Goal: Task Accomplishment & Management: Use online tool/utility

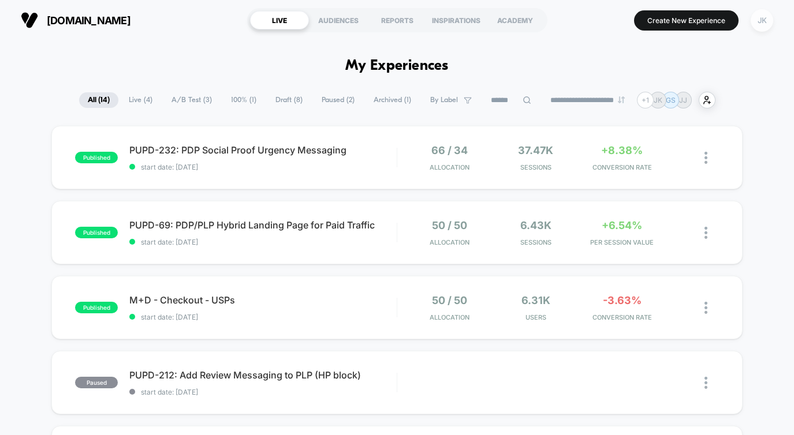
click at [762, 16] on div "JK" at bounding box center [761, 20] width 23 height 23
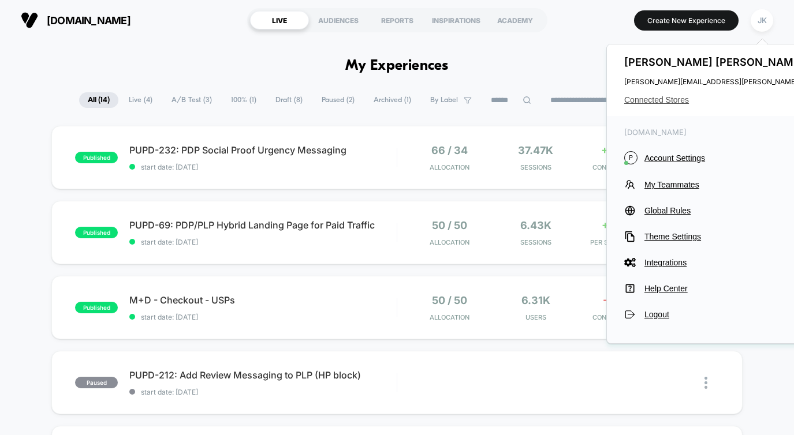
click at [663, 97] on span "Connected Stores" at bounding box center [738, 99] width 229 height 9
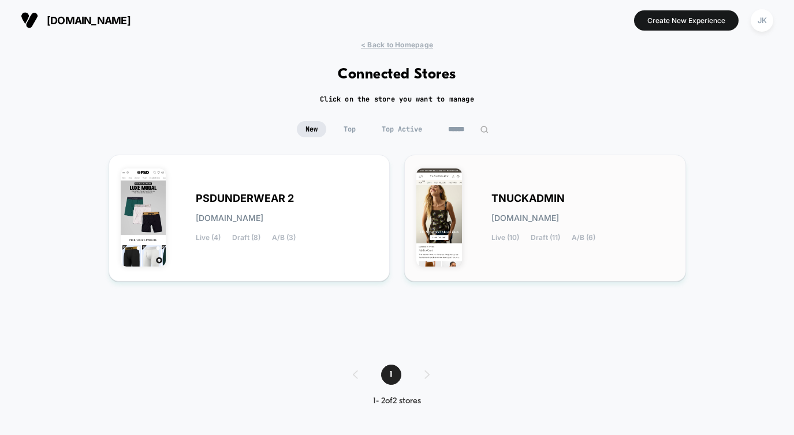
click at [581, 172] on div "TNUCKADMIN [DOMAIN_NAME] Live (10) Draft (11) A/B (6)" at bounding box center [544, 218] width 257 height 103
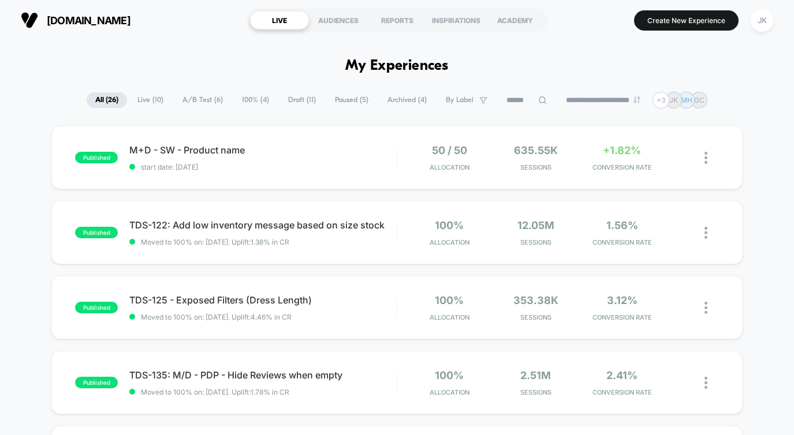
click at [538, 102] on icon at bounding box center [542, 100] width 8 height 8
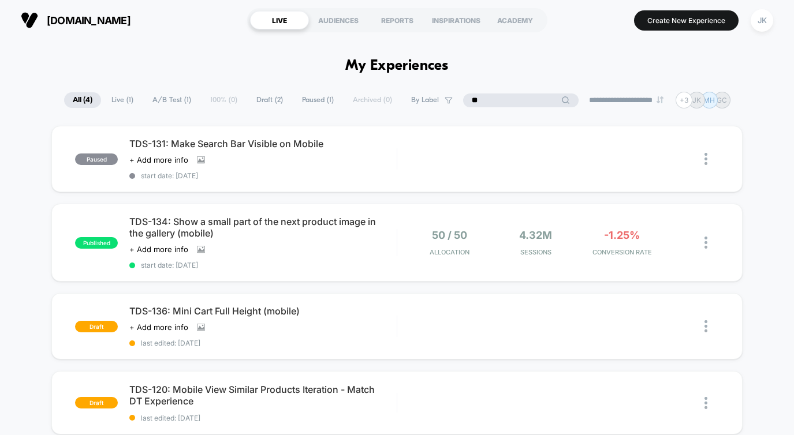
type input "*"
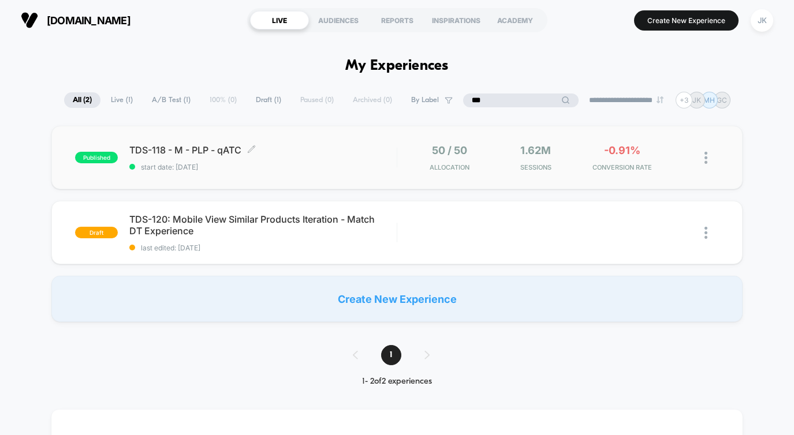
type input "***"
click at [338, 160] on div "TDS-118 - M - PLP - qATC Click to edit experience details Click to edit experie…" at bounding box center [262, 157] width 267 height 27
click at [501, 100] on input "***" at bounding box center [521, 101] width 58 height 14
click at [501, 100] on input "***" at bounding box center [520, 101] width 115 height 14
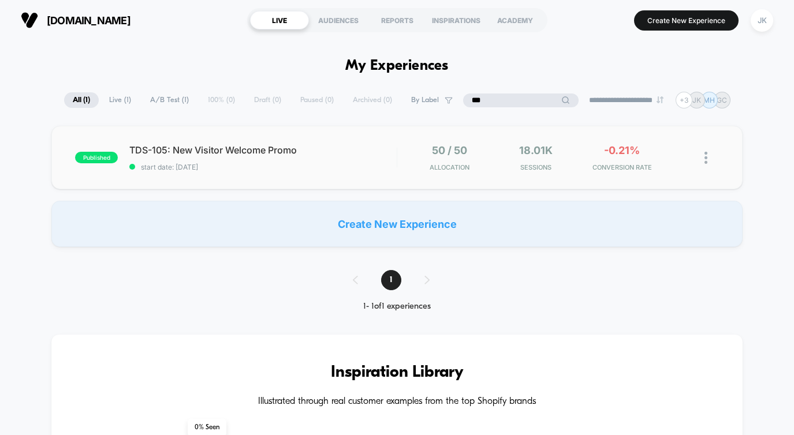
type input "***"
click at [342, 178] on div "published TDS-105: New Visitor Welcome Promo start date: [DATE] 50 / 50 Allocat…" at bounding box center [396, 157] width 690 height 63
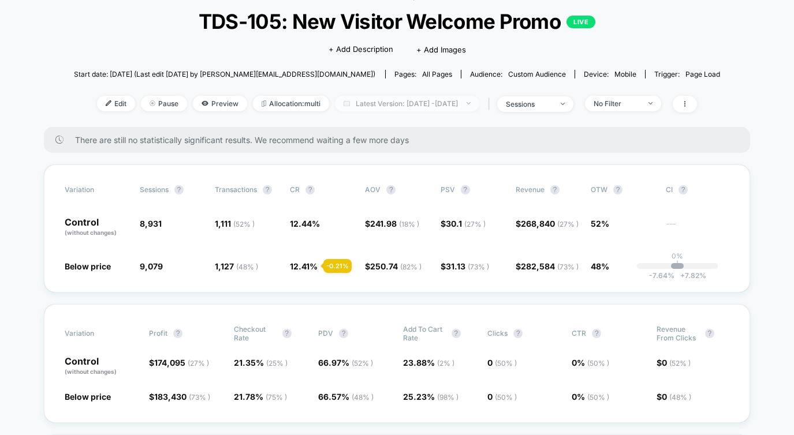
scroll to position [69, 0]
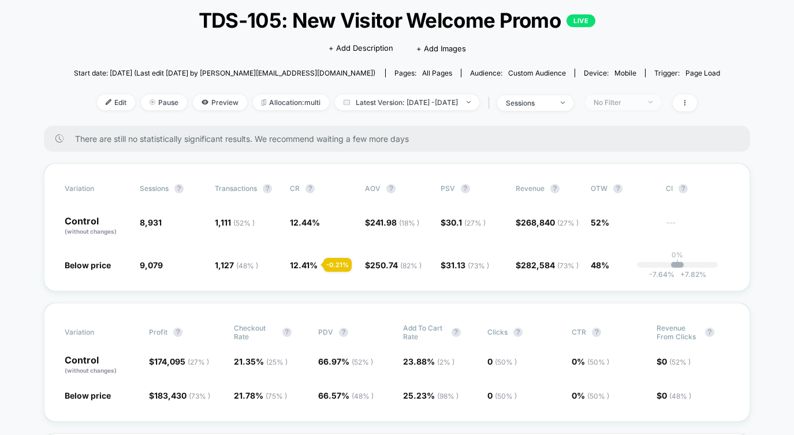
click at [631, 98] on div "No Filter" at bounding box center [616, 102] width 46 height 9
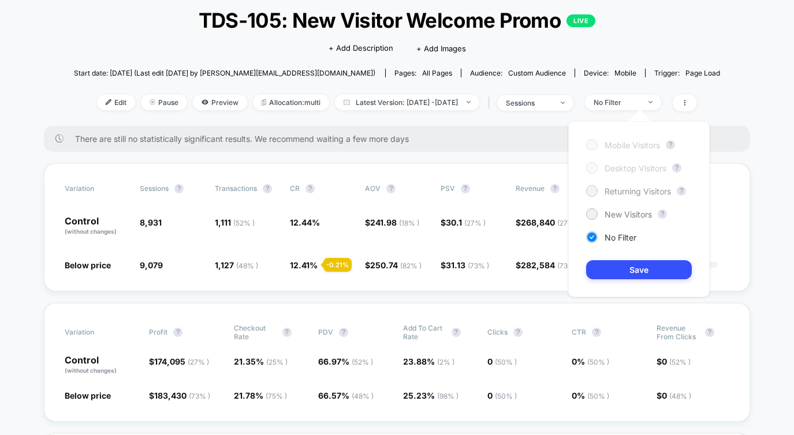
click at [620, 189] on span "Returning Visitors" at bounding box center [637, 191] width 66 height 10
click at [624, 268] on button "Save" at bounding box center [639, 269] width 106 height 19
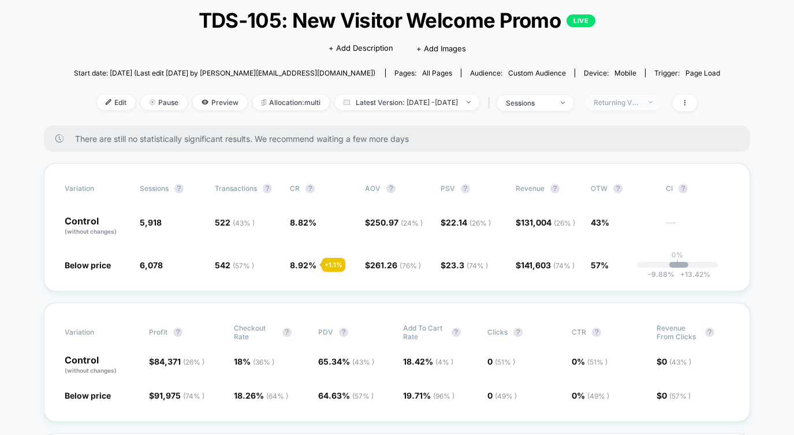
click at [626, 104] on div "Returning Visitors" at bounding box center [616, 102] width 46 height 9
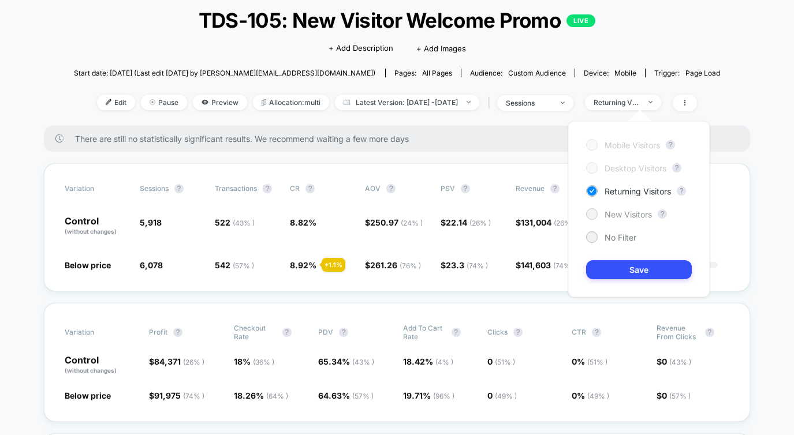
click at [616, 210] on span "New Visitors" at bounding box center [627, 215] width 47 height 10
click at [613, 271] on button "Save" at bounding box center [639, 269] width 106 height 19
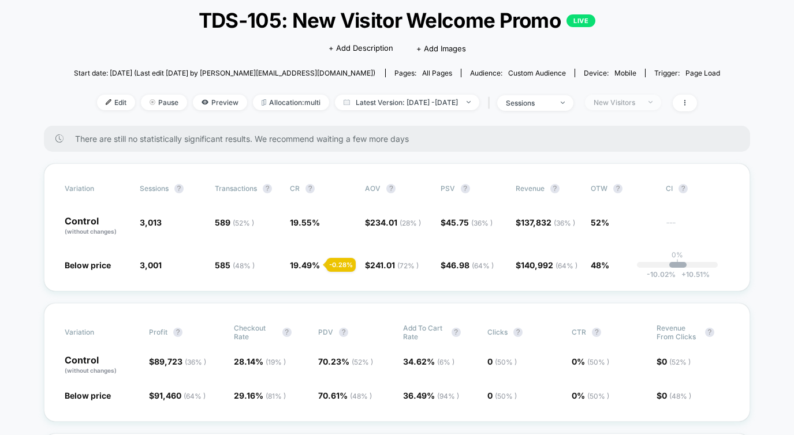
click at [630, 97] on span "New Visitors" at bounding box center [623, 103] width 76 height 16
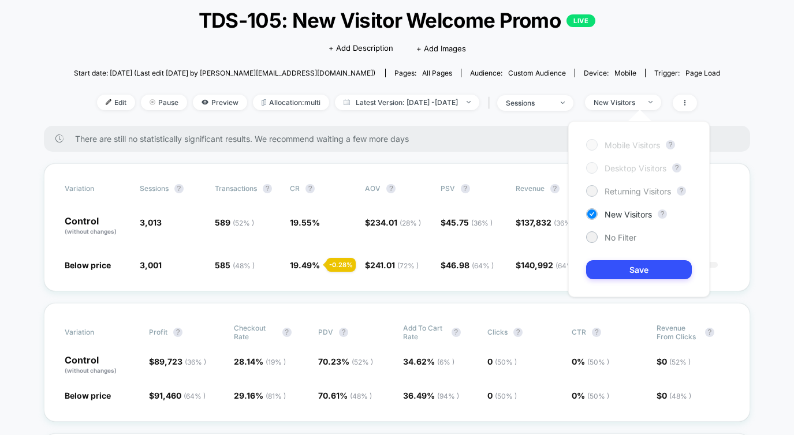
click at [618, 188] on span "Returning Visitors" at bounding box center [637, 191] width 66 height 10
click at [615, 265] on button "Save" at bounding box center [639, 269] width 106 height 19
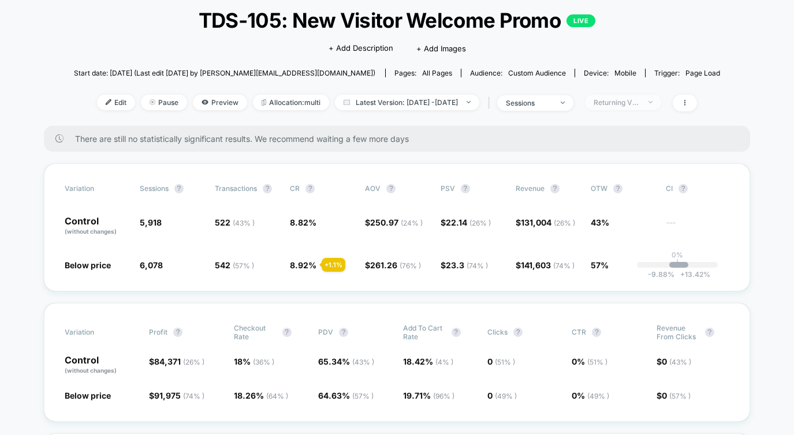
click at [639, 108] on span "Returning Visitors" at bounding box center [623, 103] width 76 height 16
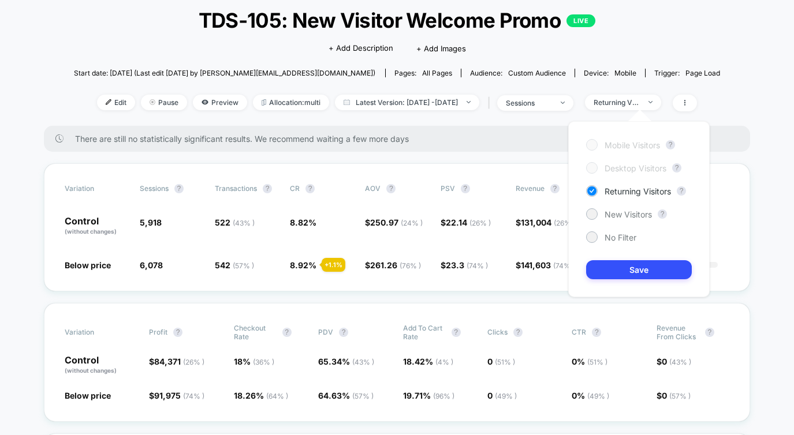
click at [607, 246] on div "Mobile Visitors ? Desktop Visitors ? Returning Visitors ? New Visitors ? No Fil…" at bounding box center [638, 209] width 141 height 176
click at [608, 241] on span "No Filter" at bounding box center [620, 238] width 32 height 10
click at [608, 274] on button "Save" at bounding box center [639, 269] width 106 height 19
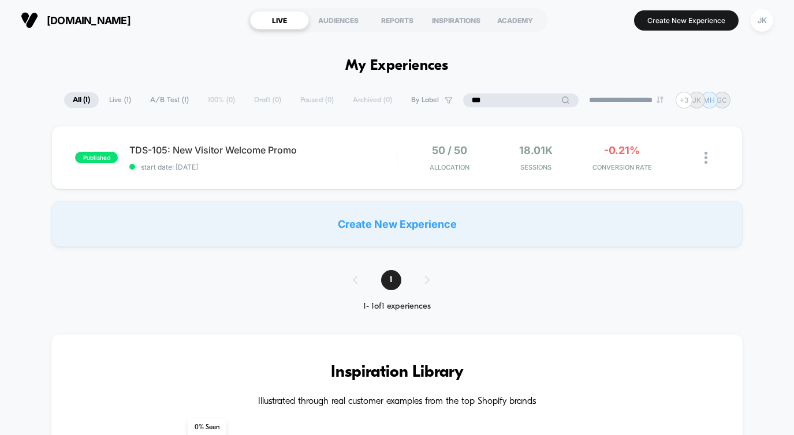
click at [510, 94] on input "***" at bounding box center [520, 101] width 115 height 14
type input "***"
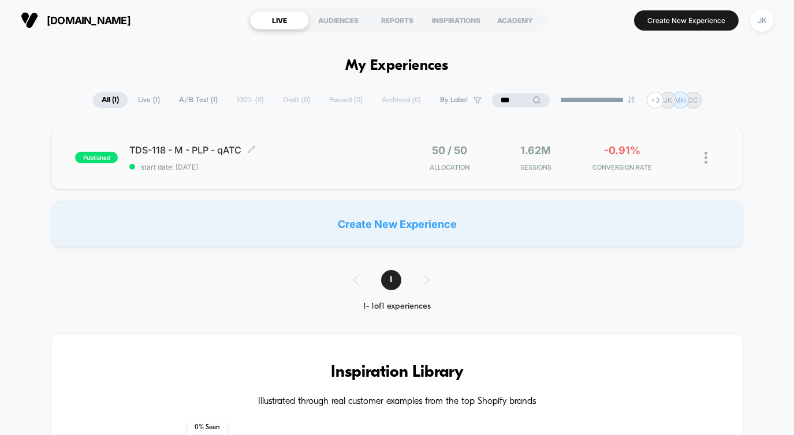
click at [254, 164] on span "start date: [DATE]" at bounding box center [262, 167] width 267 height 9
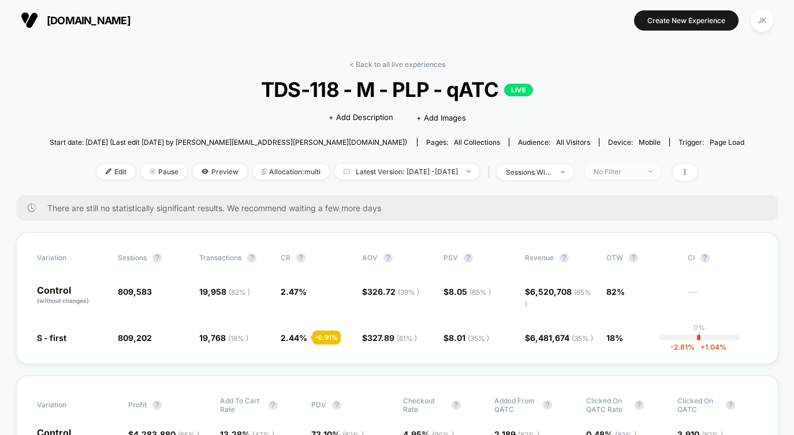
click at [631, 173] on div "No Filter" at bounding box center [616, 171] width 46 height 9
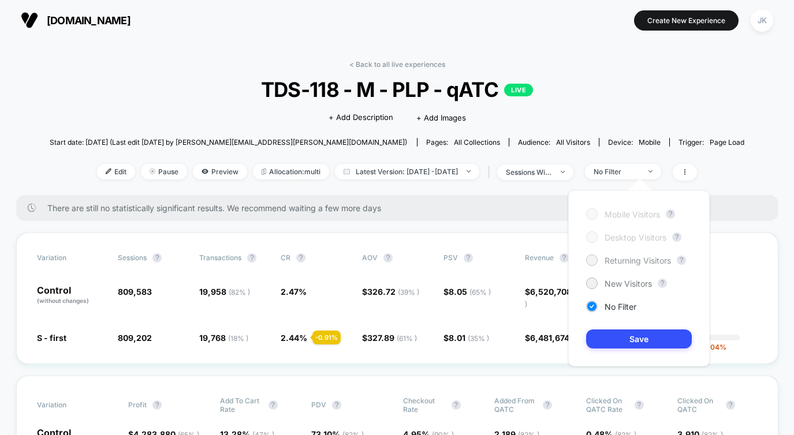
click at [617, 261] on span "Returning Visitors" at bounding box center [637, 261] width 66 height 10
click at [607, 342] on button "Save" at bounding box center [639, 339] width 106 height 19
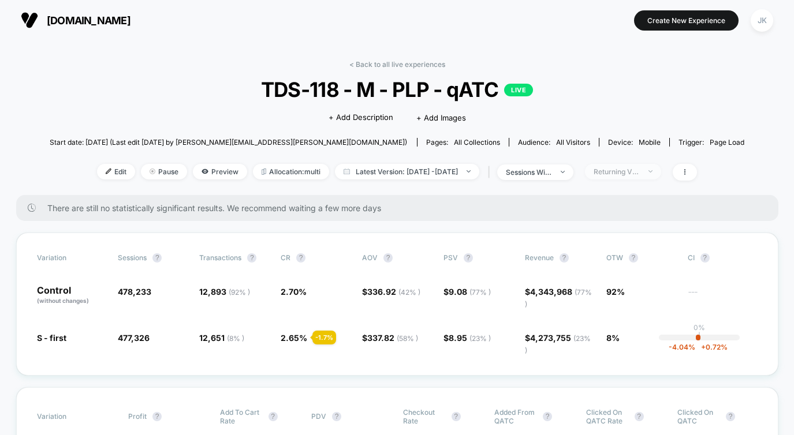
click at [634, 175] on div "Returning Visitors" at bounding box center [616, 171] width 46 height 9
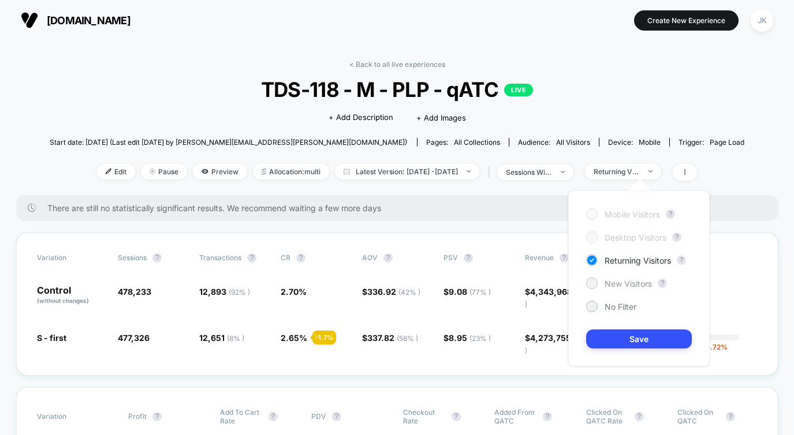
click at [601, 282] on div "New Visitors" at bounding box center [619, 284] width 66 height 12
click at [604, 341] on button "Save" at bounding box center [639, 339] width 106 height 19
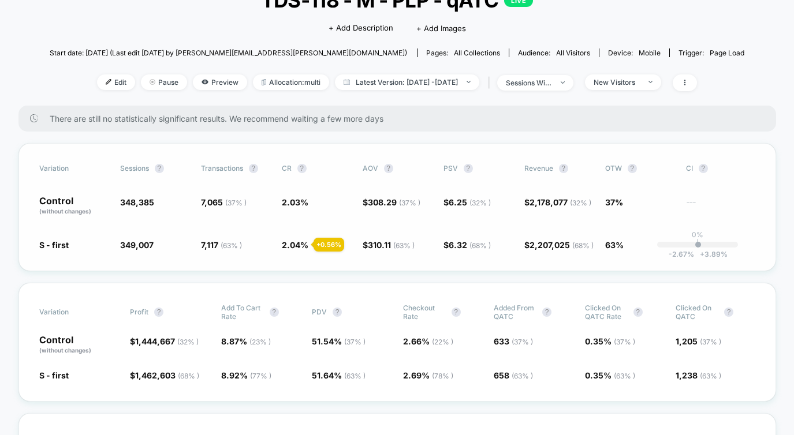
scroll to position [90, 0]
click at [636, 84] on div "New Visitors" at bounding box center [616, 81] width 46 height 9
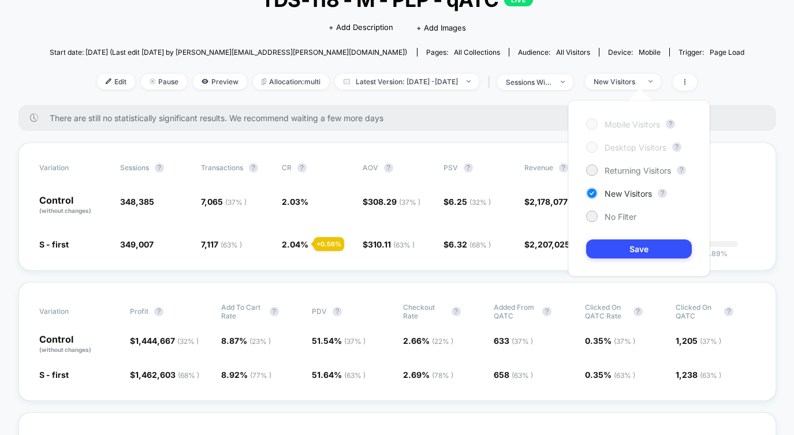
click at [616, 163] on div "Mobile Visitors ? Desktop Visitors ? Returning Visitors ? New Visitors ? No Fil…" at bounding box center [638, 188] width 141 height 176
click at [615, 172] on span "Returning Visitors" at bounding box center [637, 171] width 66 height 10
click at [609, 245] on button "Save" at bounding box center [639, 249] width 106 height 19
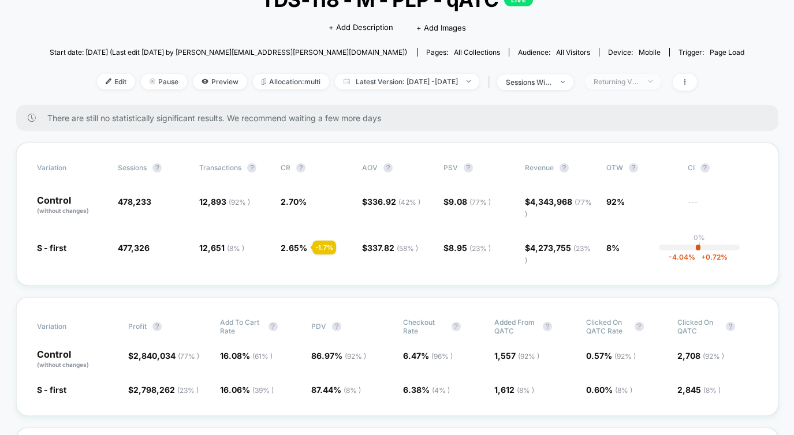
click at [642, 85] on span "Returning Visitors" at bounding box center [623, 82] width 76 height 16
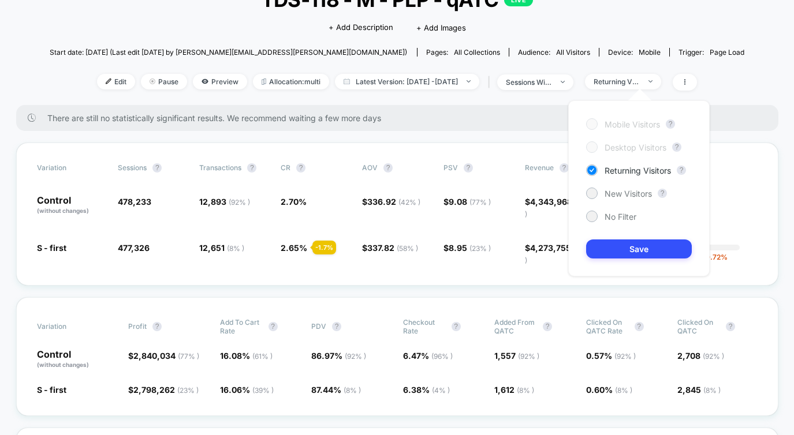
click at [595, 210] on div "Mobile Visitors ? Desktop Visitors ? Returning Visitors ? New Visitors ? No Fil…" at bounding box center [638, 188] width 141 height 176
click at [601, 220] on div "No Filter" at bounding box center [611, 217] width 50 height 12
click at [603, 248] on button "Save" at bounding box center [639, 249] width 106 height 19
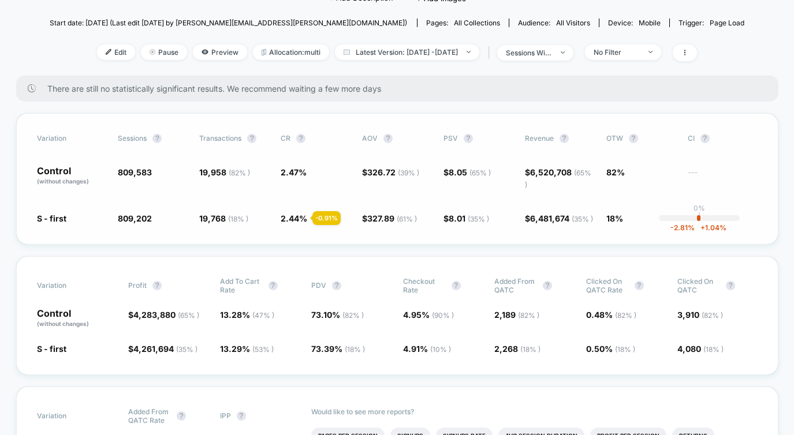
scroll to position [118, 0]
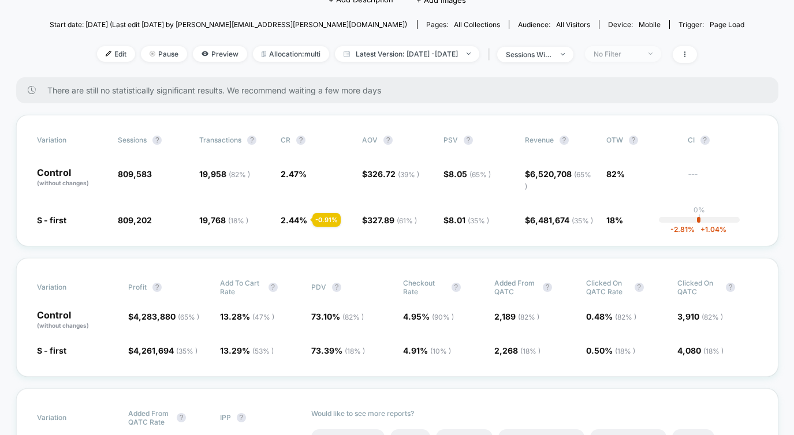
click at [628, 57] on div "No Filter" at bounding box center [616, 54] width 46 height 9
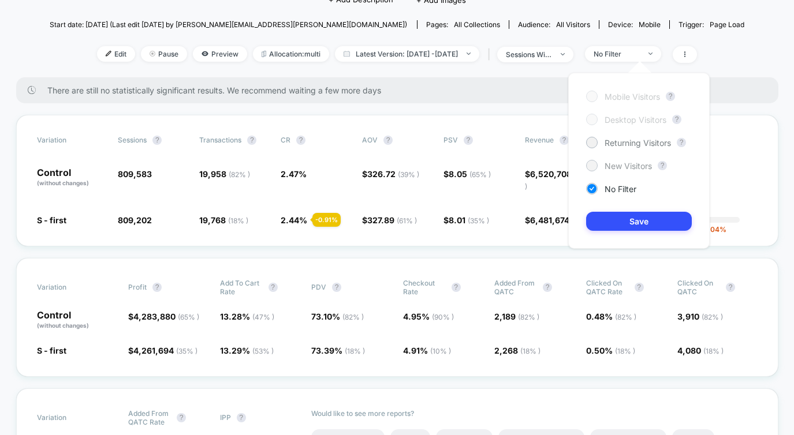
click at [621, 161] on span "New Visitors" at bounding box center [627, 166] width 47 height 10
click at [620, 216] on button "Save" at bounding box center [639, 221] width 106 height 19
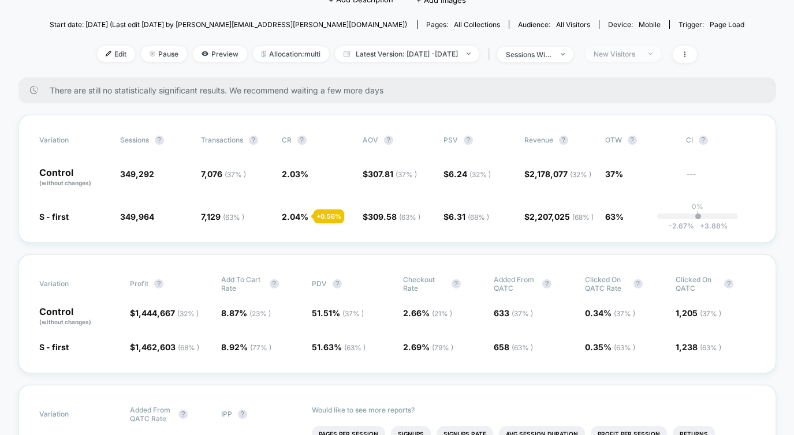
click at [624, 59] on span "New Visitors" at bounding box center [623, 54] width 76 height 16
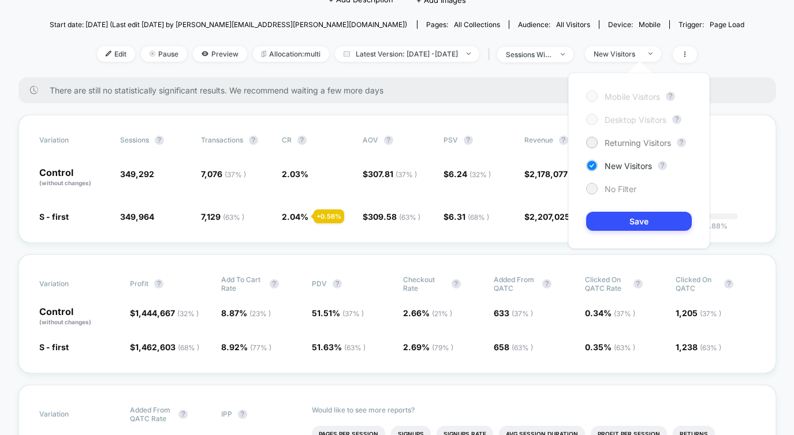
click at [605, 185] on span "No Filter" at bounding box center [620, 189] width 32 height 10
click at [611, 227] on button "Save" at bounding box center [639, 221] width 106 height 19
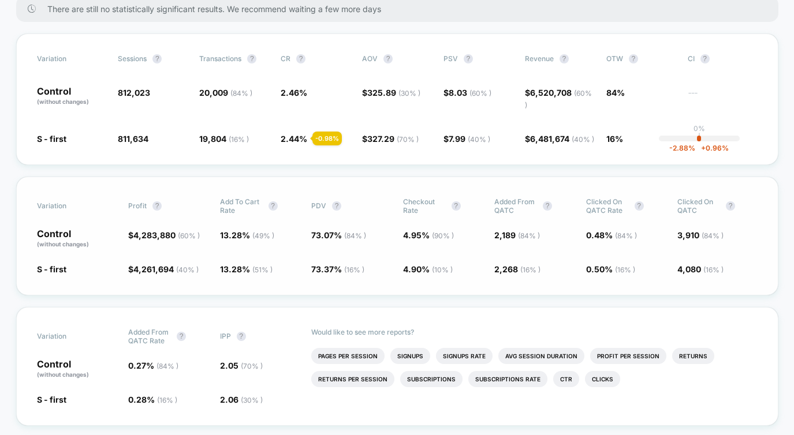
scroll to position [190, 0]
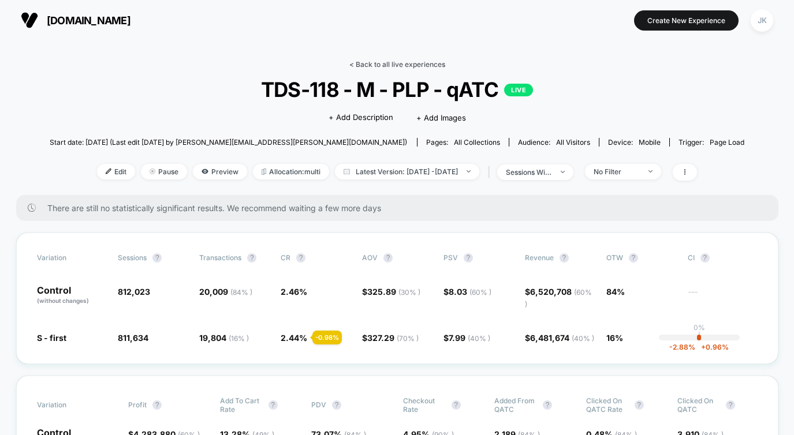
click at [363, 64] on link "< Back to all live experiences" at bounding box center [397, 64] width 96 height 9
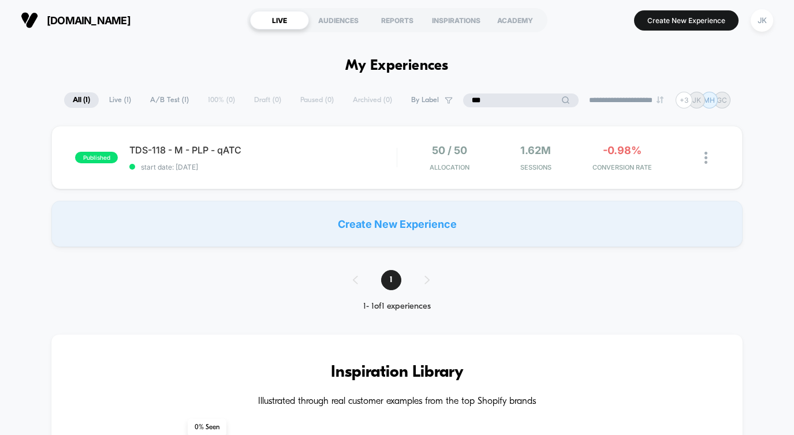
click at [503, 102] on input "***" at bounding box center [520, 101] width 115 height 14
type input "***"
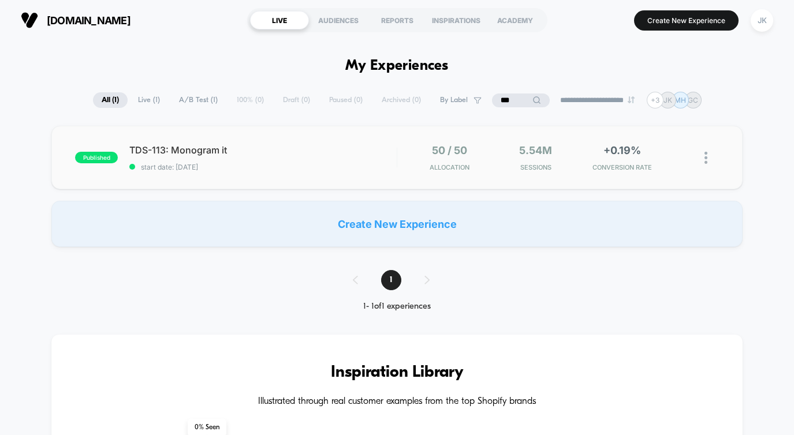
click at [320, 171] on div "published TDS-113: Monogram it start date: [DATE] 50 / 50 Allocation 5.54M Sess…" at bounding box center [396, 157] width 690 height 63
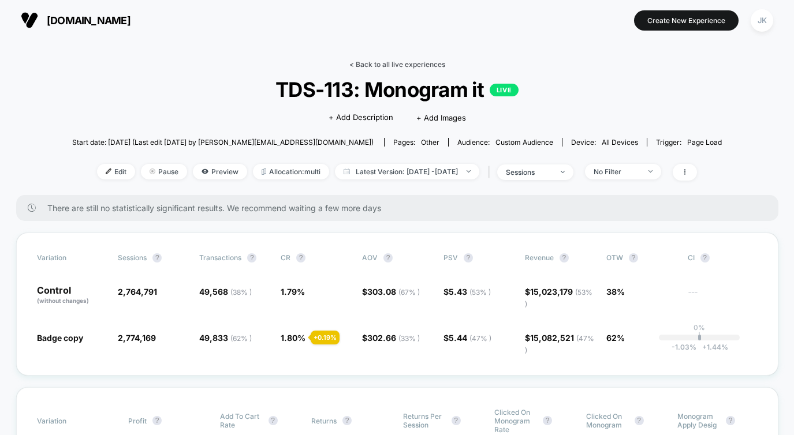
click at [380, 65] on link "< Back to all live experiences" at bounding box center [397, 64] width 96 height 9
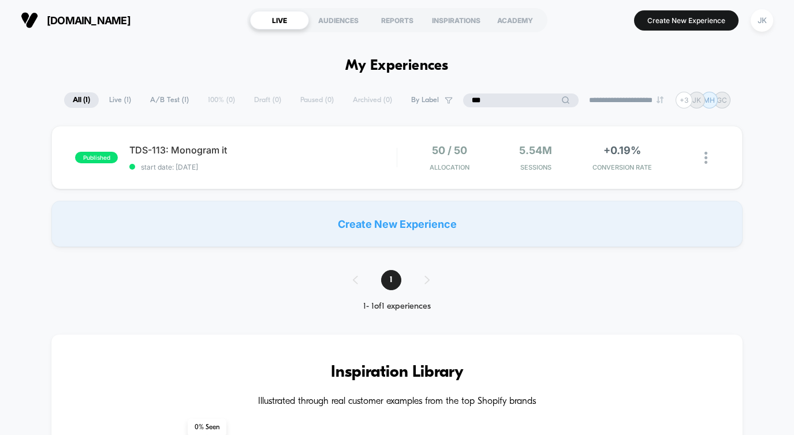
click at [500, 99] on input "***" at bounding box center [520, 101] width 115 height 14
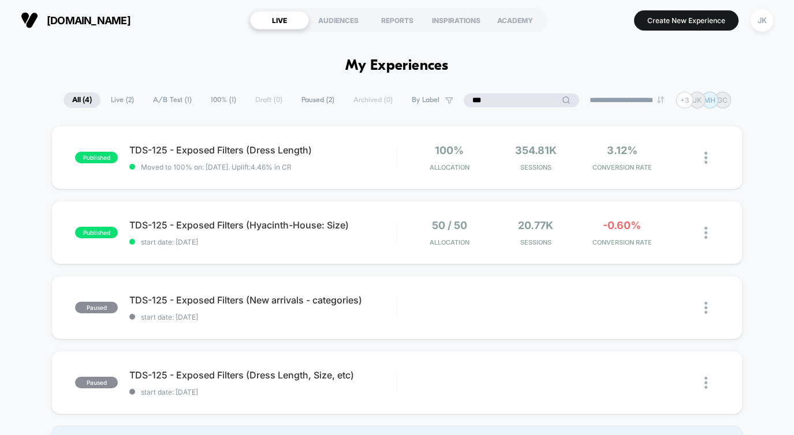
type input "***"
click at [408, 181] on div "published TDS-125 - Exposed Filters (Dress Length) Moved to 100% on: [DATE] . U…" at bounding box center [396, 157] width 690 height 63
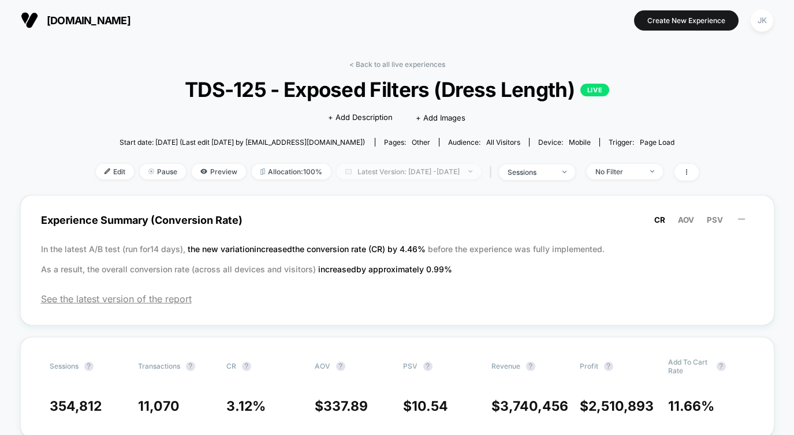
click at [448, 174] on span "Latest Version: [DATE] - [DATE]" at bounding box center [408, 172] width 144 height 16
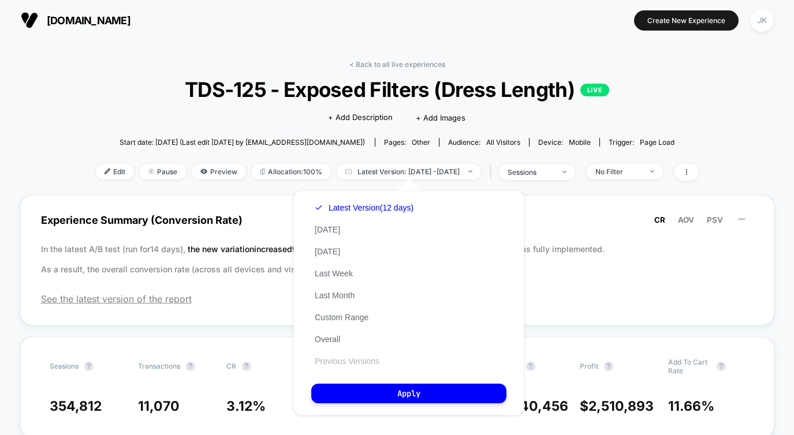
click at [369, 358] on button "Previous Versions" at bounding box center [347, 361] width 72 height 10
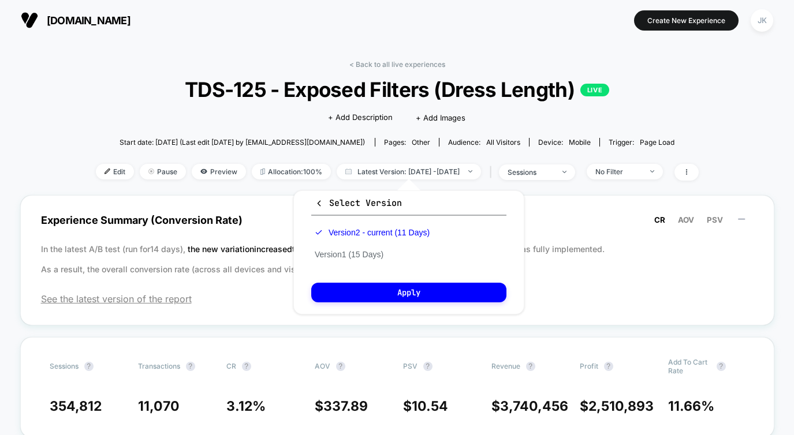
click at [397, 253] on div "Version 2 - current (11 Days) Version 1 (15 Days)" at bounding box center [372, 244] width 122 height 44
click at [365, 256] on button "Version 1 (15 Days)" at bounding box center [349, 254] width 76 height 10
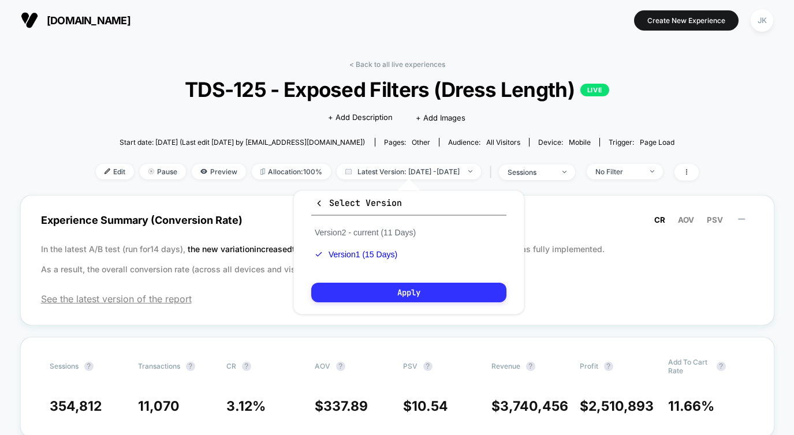
click at [366, 286] on button "Apply" at bounding box center [408, 293] width 195 height 20
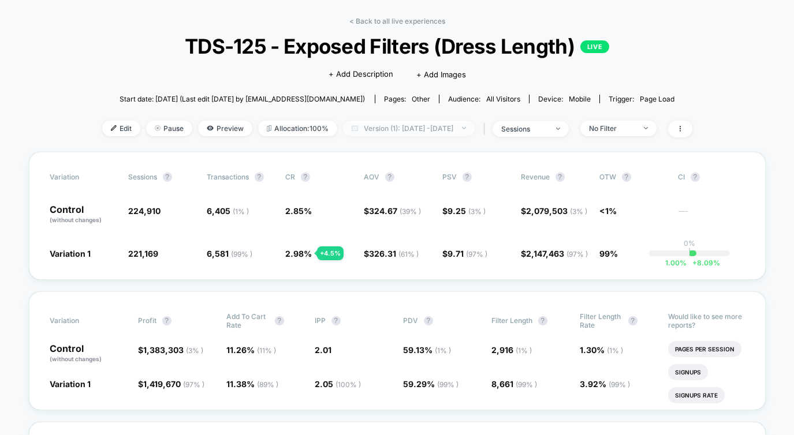
scroll to position [76, 0]
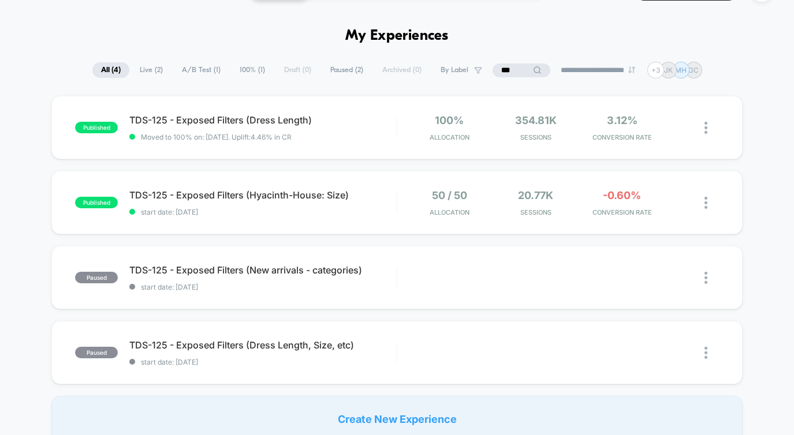
scroll to position [31, 0]
click at [267, 225] on div "published TDS-125 - Exposed Filters (Hyacinth-House: Size) start date: [DATE] 5…" at bounding box center [396, 201] width 690 height 63
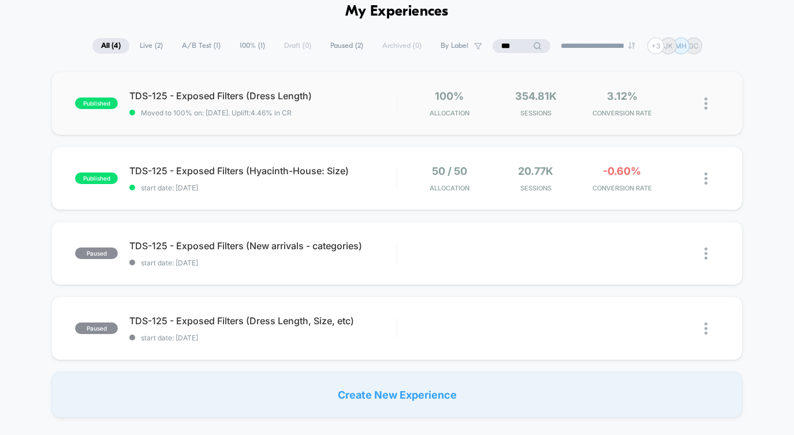
scroll to position [55, 0]
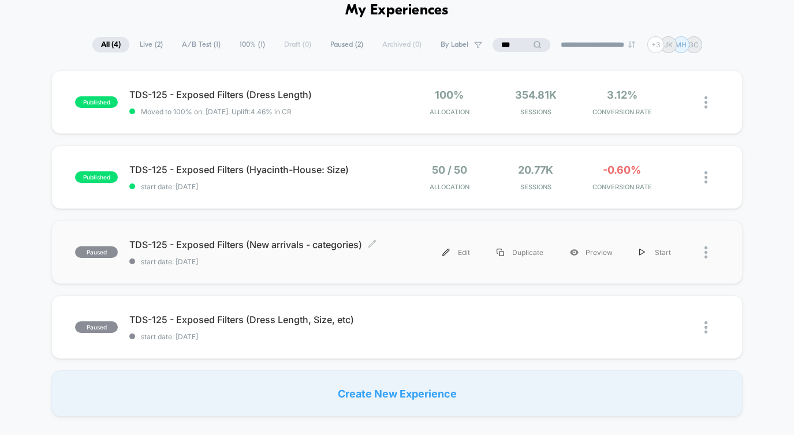
click at [265, 264] on span "start date: [DATE]" at bounding box center [262, 261] width 267 height 9
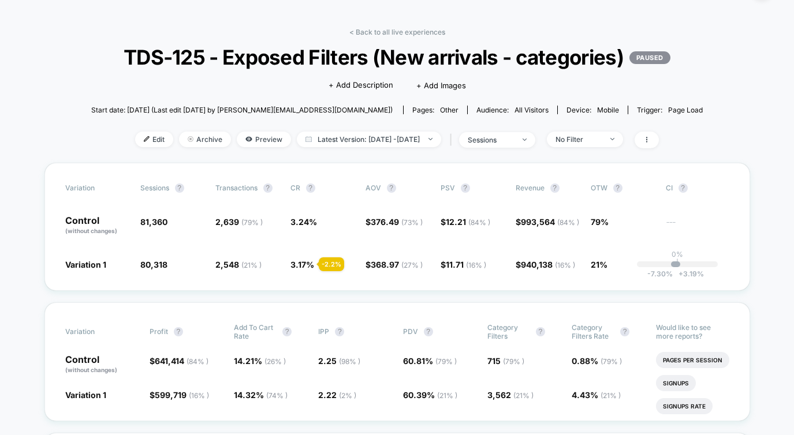
scroll to position [9, 0]
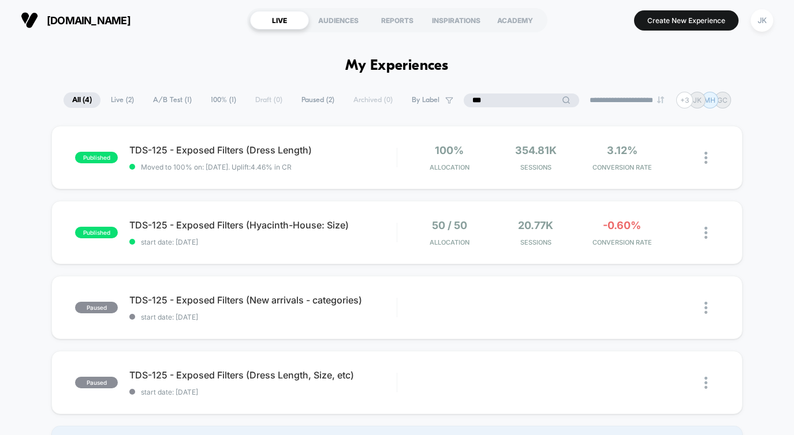
click at [508, 99] on input "***" at bounding box center [520, 101] width 115 height 14
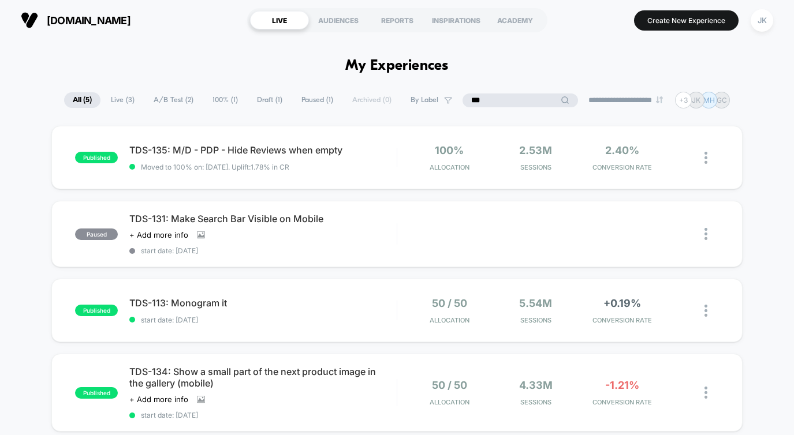
type input "***"
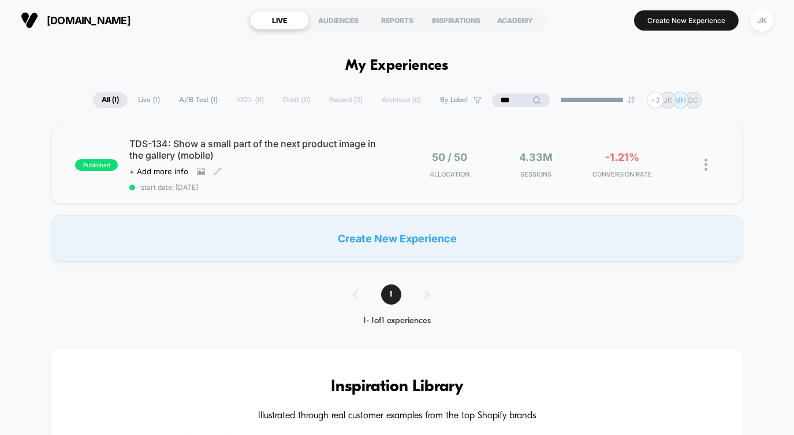
click at [338, 176] on div "TDS-134: Show a small part of the next product image in the gallery (mobile) Cl…" at bounding box center [262, 165] width 267 height 54
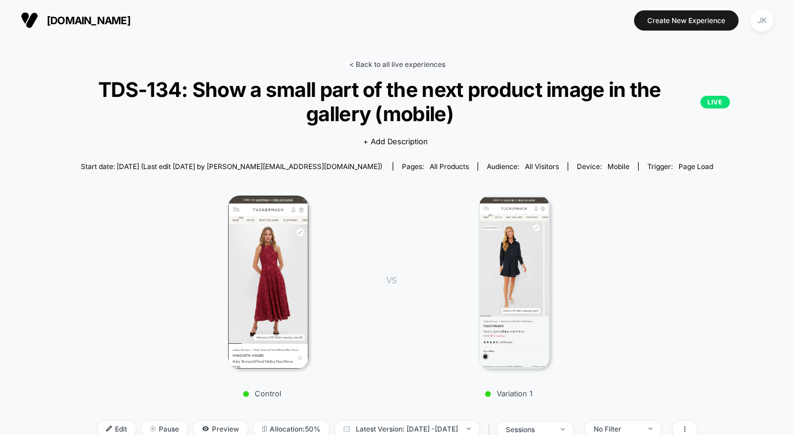
click at [365, 64] on link "< Back to all live experiences" at bounding box center [397, 64] width 96 height 9
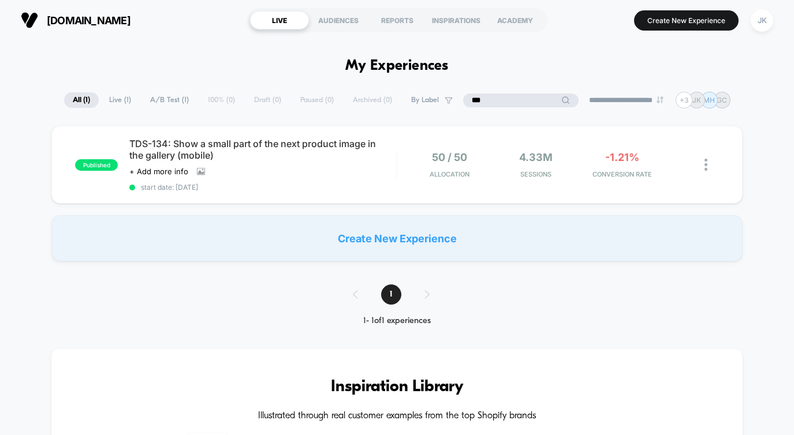
click at [515, 95] on input "***" at bounding box center [520, 101] width 115 height 14
click at [510, 102] on input "***" at bounding box center [520, 101] width 115 height 14
type input "***"
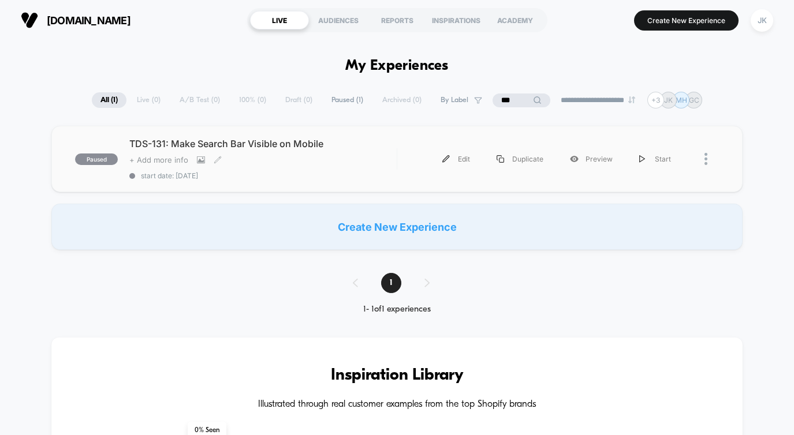
click at [164, 158] on span "+ Add more info" at bounding box center [158, 159] width 59 height 9
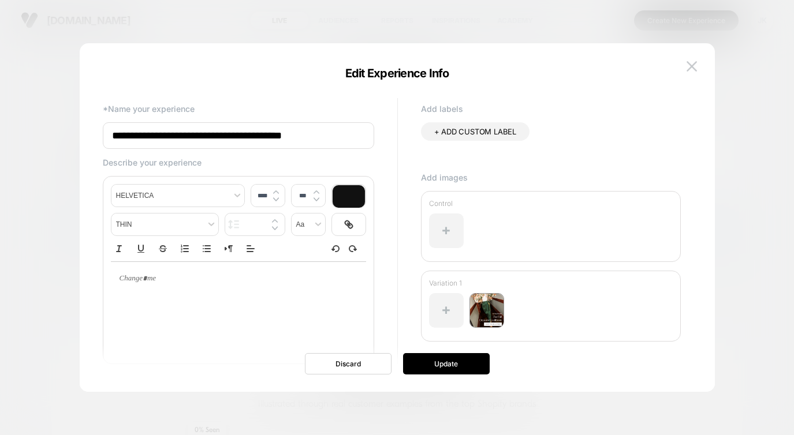
type input "****"
click at [142, 279] on p at bounding box center [233, 279] width 223 height 10
type input "****"
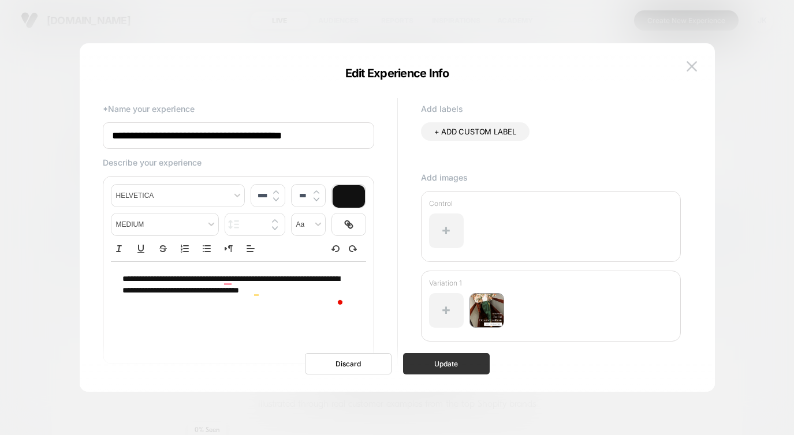
click at [423, 357] on button "Update" at bounding box center [446, 363] width 87 height 21
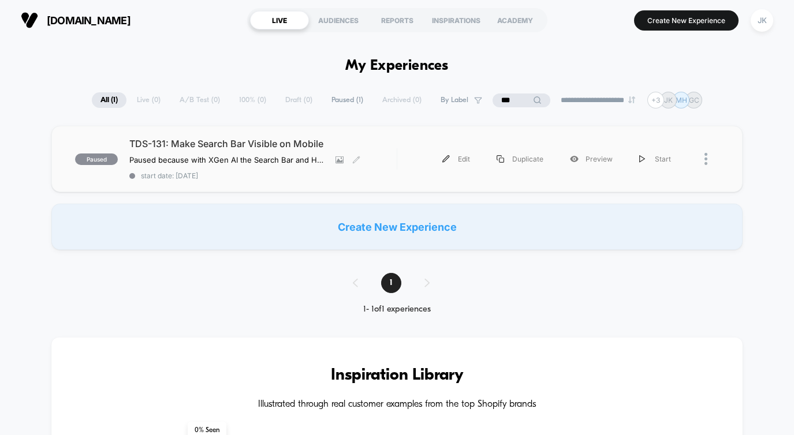
click at [425, 182] on div "paused TDS-131: Make Search Bar Visible on Mobile Paused because with XGen AI t…" at bounding box center [396, 159] width 690 height 66
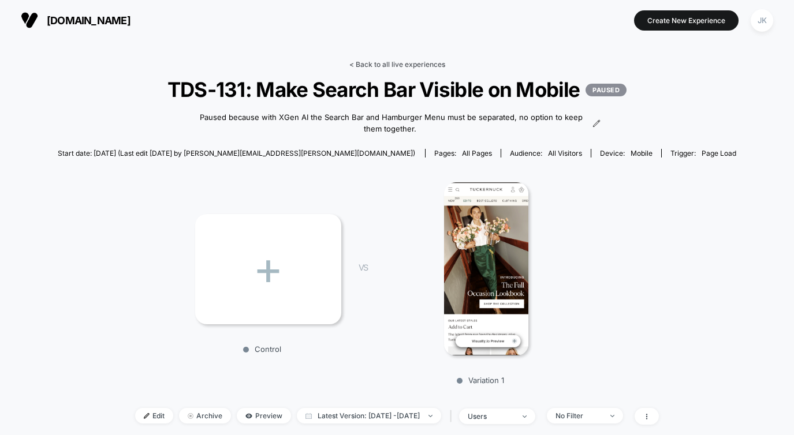
click at [364, 66] on link "< Back to all live experiences" at bounding box center [397, 64] width 96 height 9
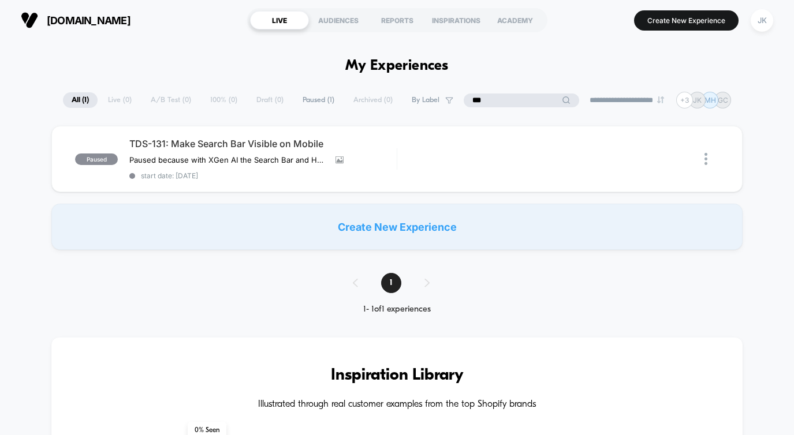
click at [500, 99] on input "***" at bounding box center [520, 101] width 115 height 14
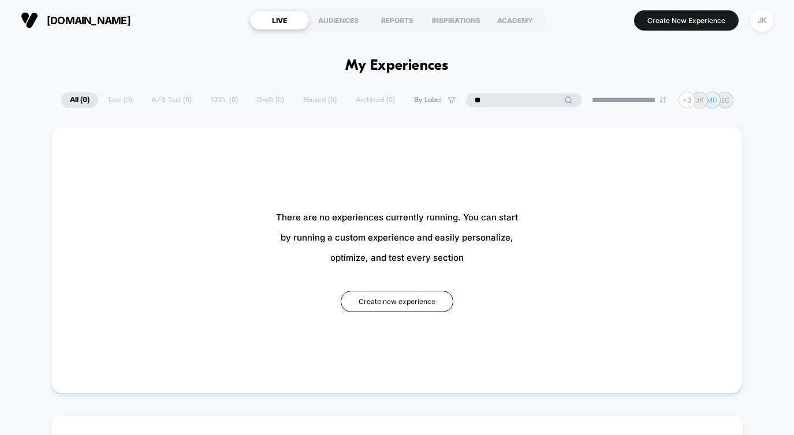
type input "*"
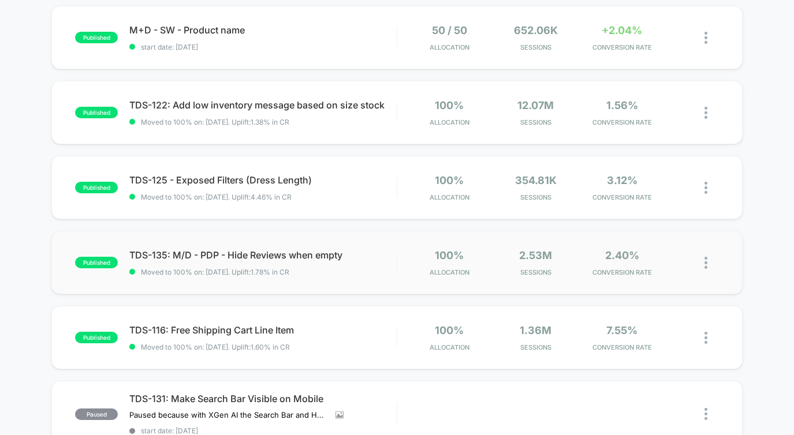
scroll to position [123, 0]
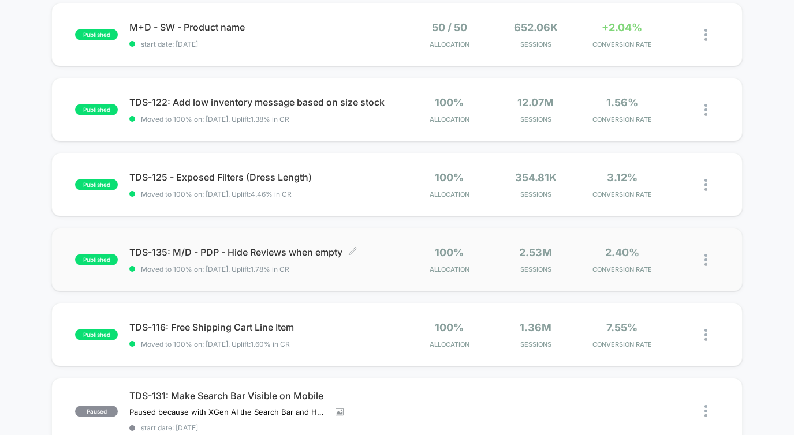
click at [286, 255] on span "TDS-135: M/D - PDP - Hide Reviews when empty Click to edit experience details" at bounding box center [262, 252] width 267 height 12
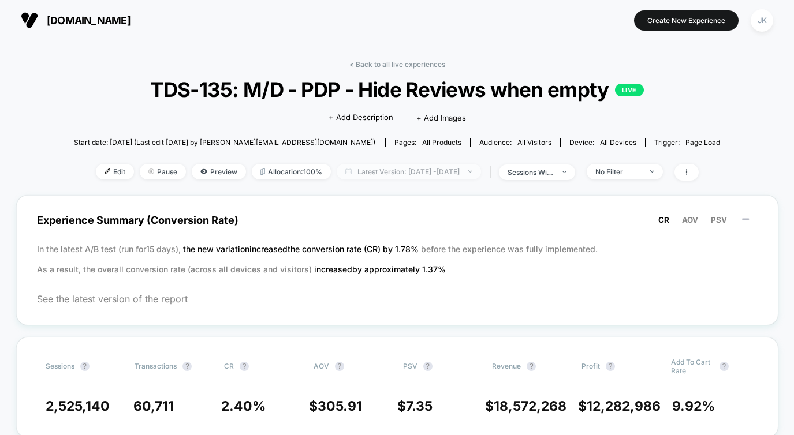
click at [401, 174] on span "Latest Version: [DATE] - [DATE]" at bounding box center [408, 172] width 144 height 16
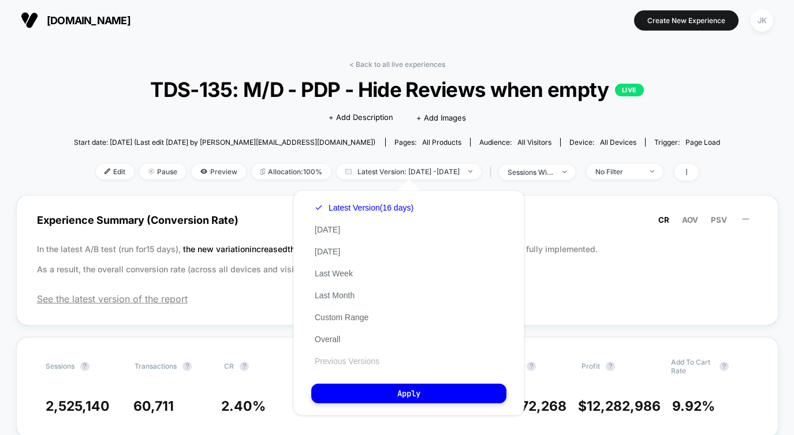
click at [350, 361] on button "Previous Versions" at bounding box center [347, 361] width 72 height 10
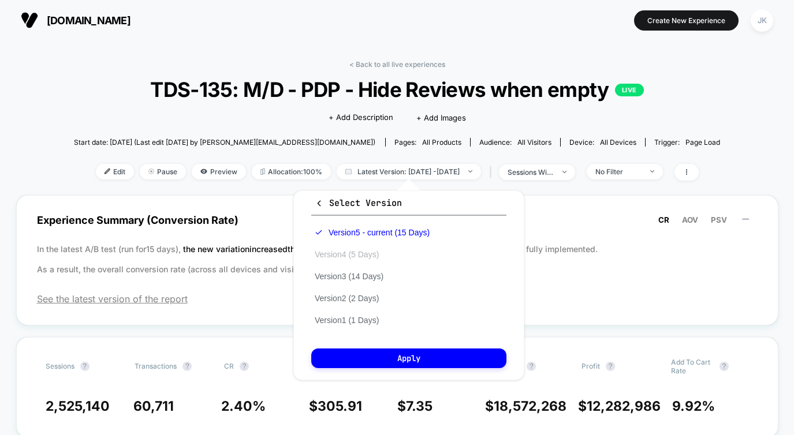
click at [351, 253] on button "Version 4 (5 Days)" at bounding box center [346, 254] width 71 height 10
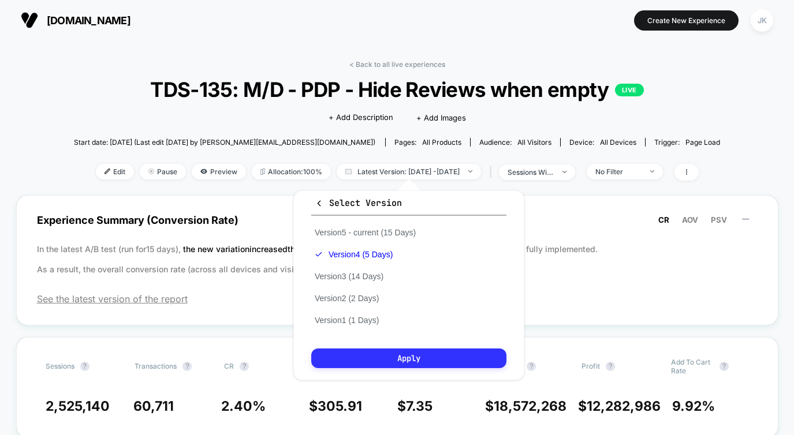
click at [364, 360] on button "Apply" at bounding box center [408, 359] width 195 height 20
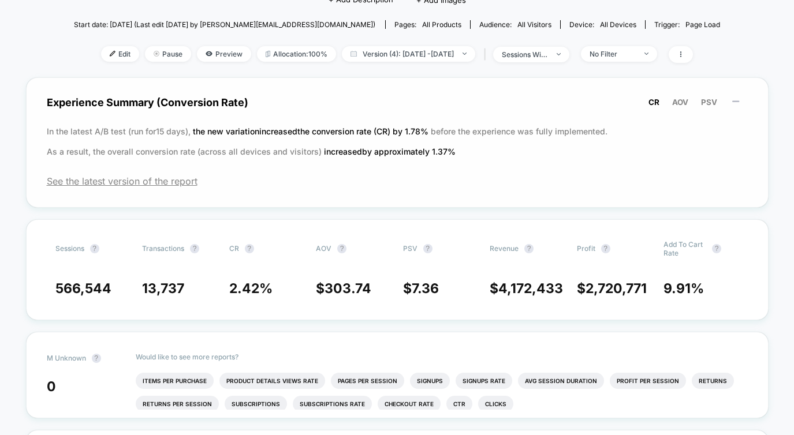
scroll to position [38, 0]
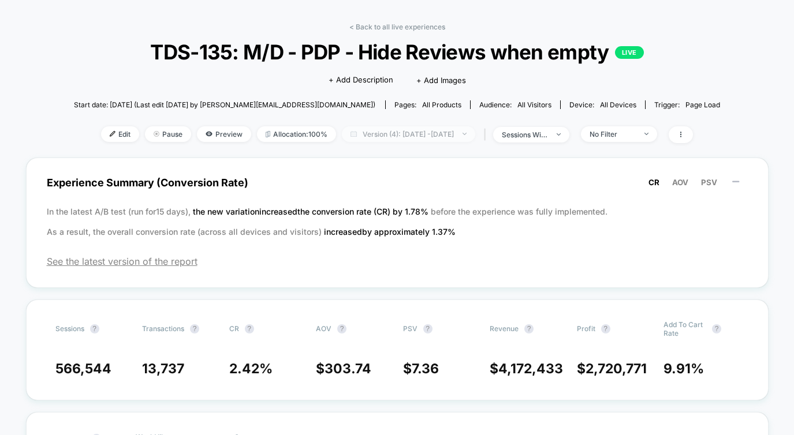
click at [392, 133] on span "Version (4): [DATE] - [DATE]" at bounding box center [408, 134] width 133 height 16
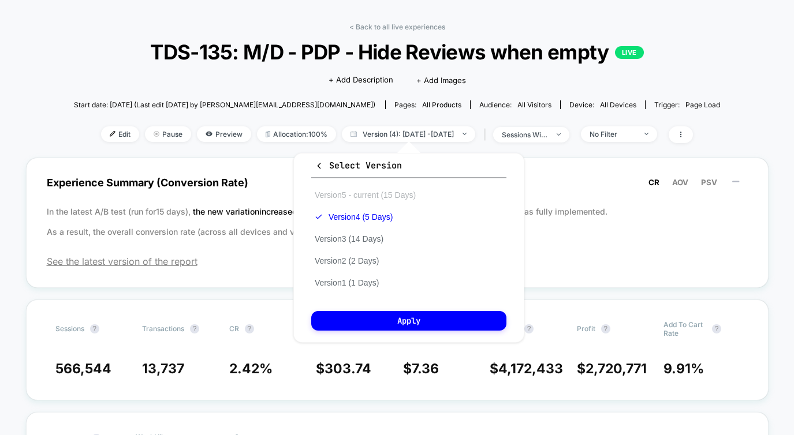
click at [385, 196] on button "Version 5 - current (15 Days)" at bounding box center [365, 195] width 108 height 10
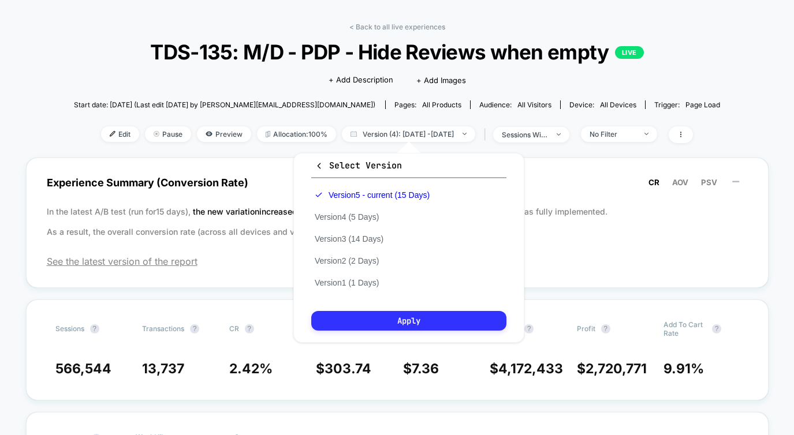
click at [380, 321] on button "Apply" at bounding box center [408, 321] width 195 height 20
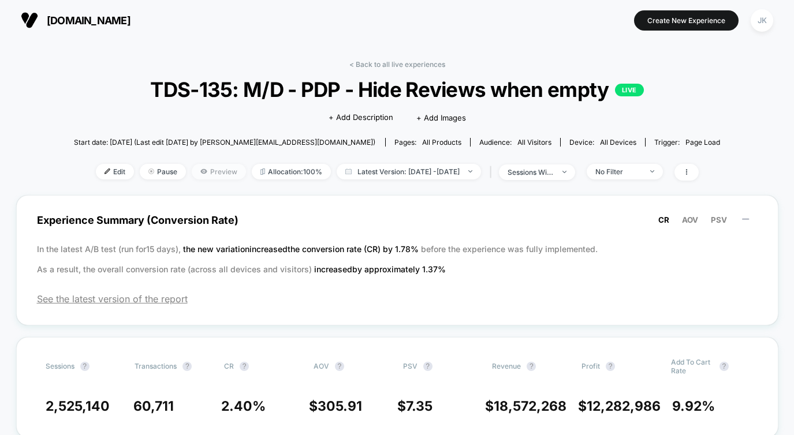
click at [205, 170] on span "Preview" at bounding box center [219, 172] width 54 height 16
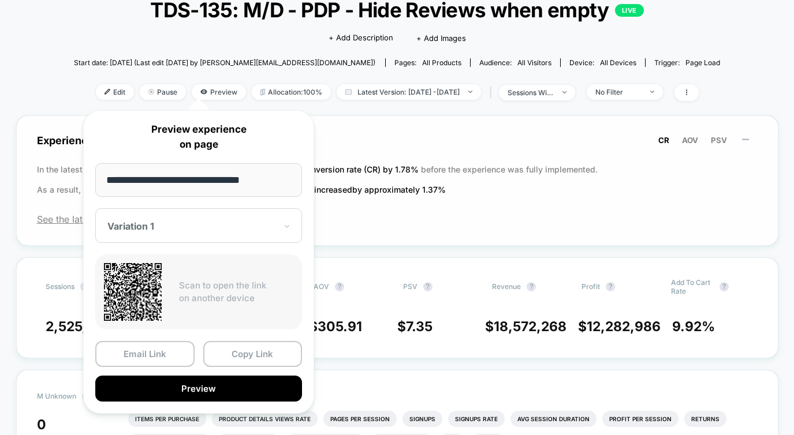
scroll to position [81, 0]
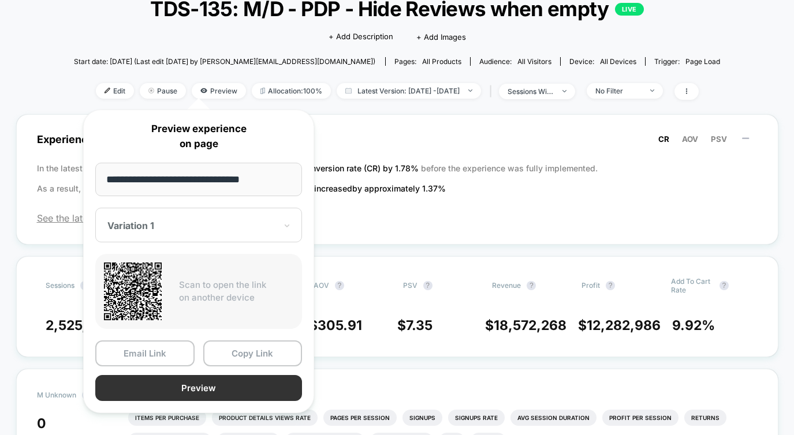
click at [226, 383] on button "Preview" at bounding box center [198, 388] width 207 height 26
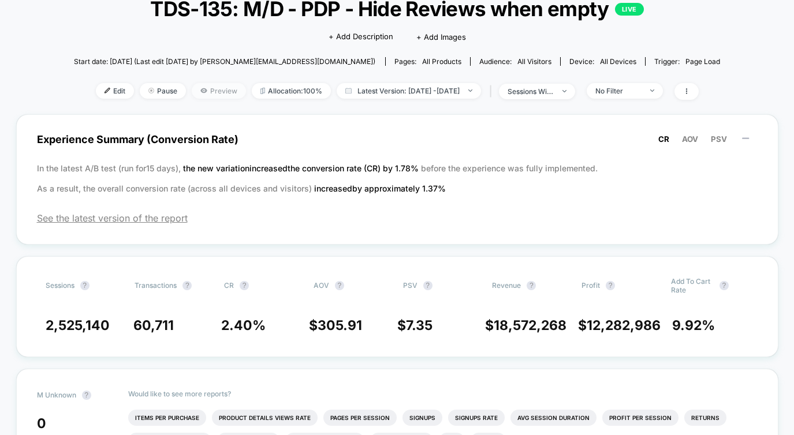
click at [205, 92] on span "Preview" at bounding box center [219, 91] width 54 height 16
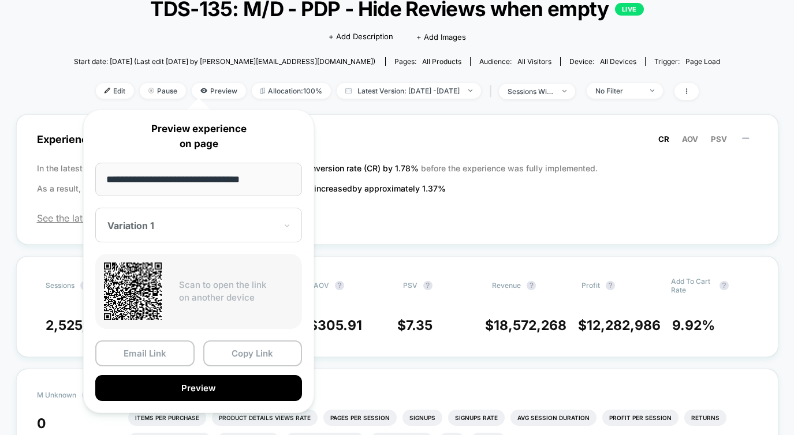
click at [194, 225] on div at bounding box center [191, 226] width 169 height 12
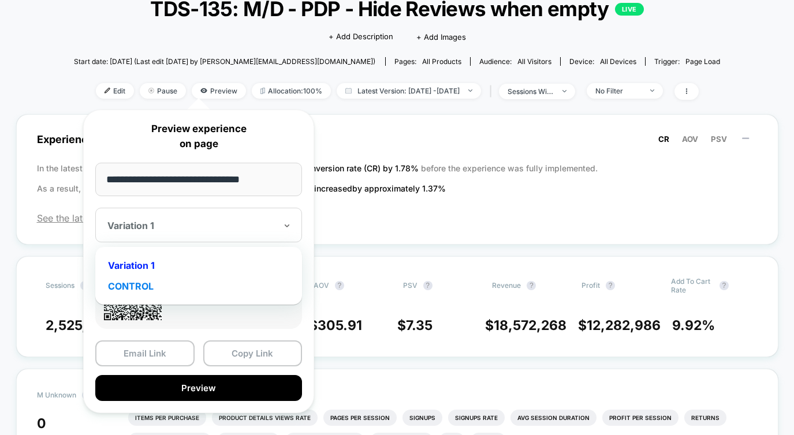
click at [171, 286] on div "CONTROL" at bounding box center [198, 286] width 195 height 21
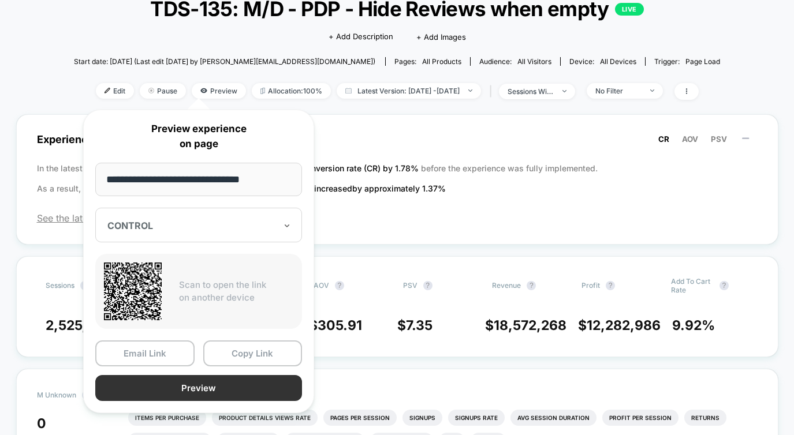
click at [173, 386] on button "Preview" at bounding box center [198, 388] width 207 height 26
